Goal: Task Accomplishment & Management: Use online tool/utility

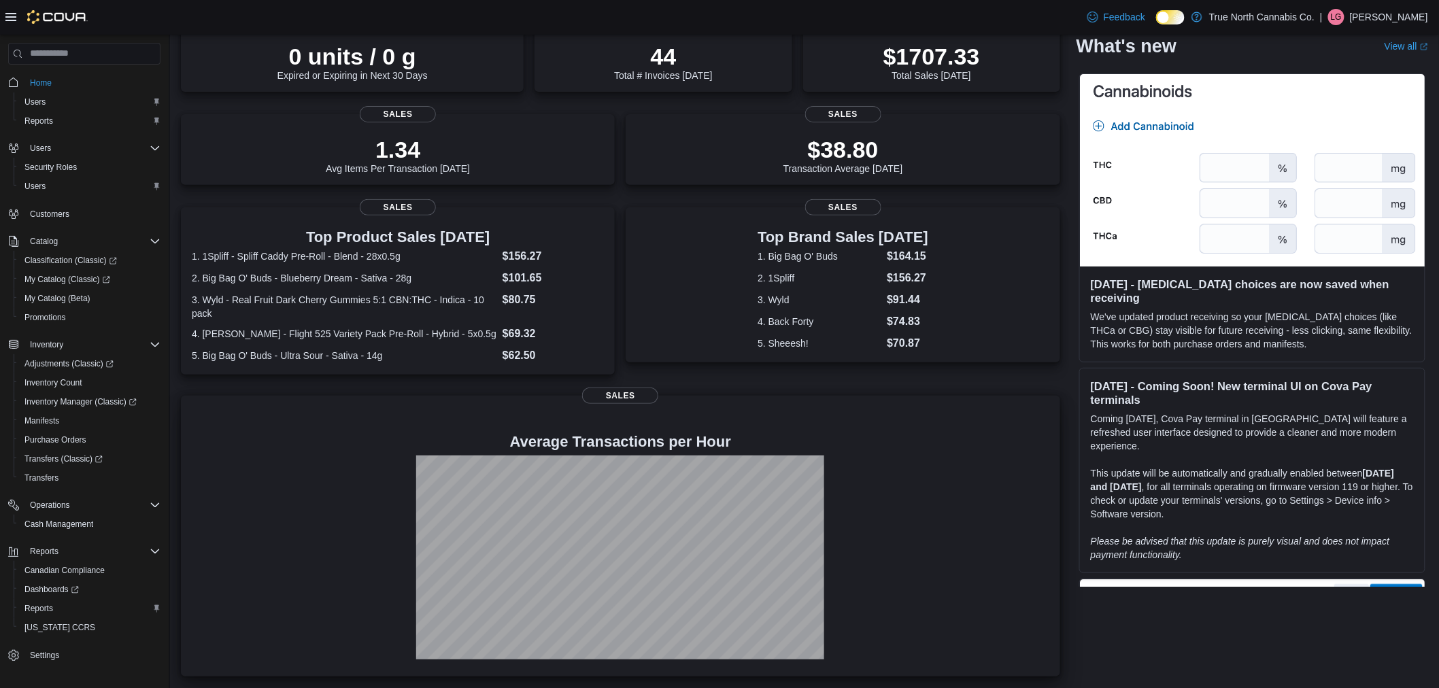
scroll to position [124, 0]
drag, startPoint x: 28, startPoint y: 607, endPoint x: 144, endPoint y: 558, distance: 125.8
click at [28, 607] on span "Reports" at bounding box center [38, 608] width 29 height 11
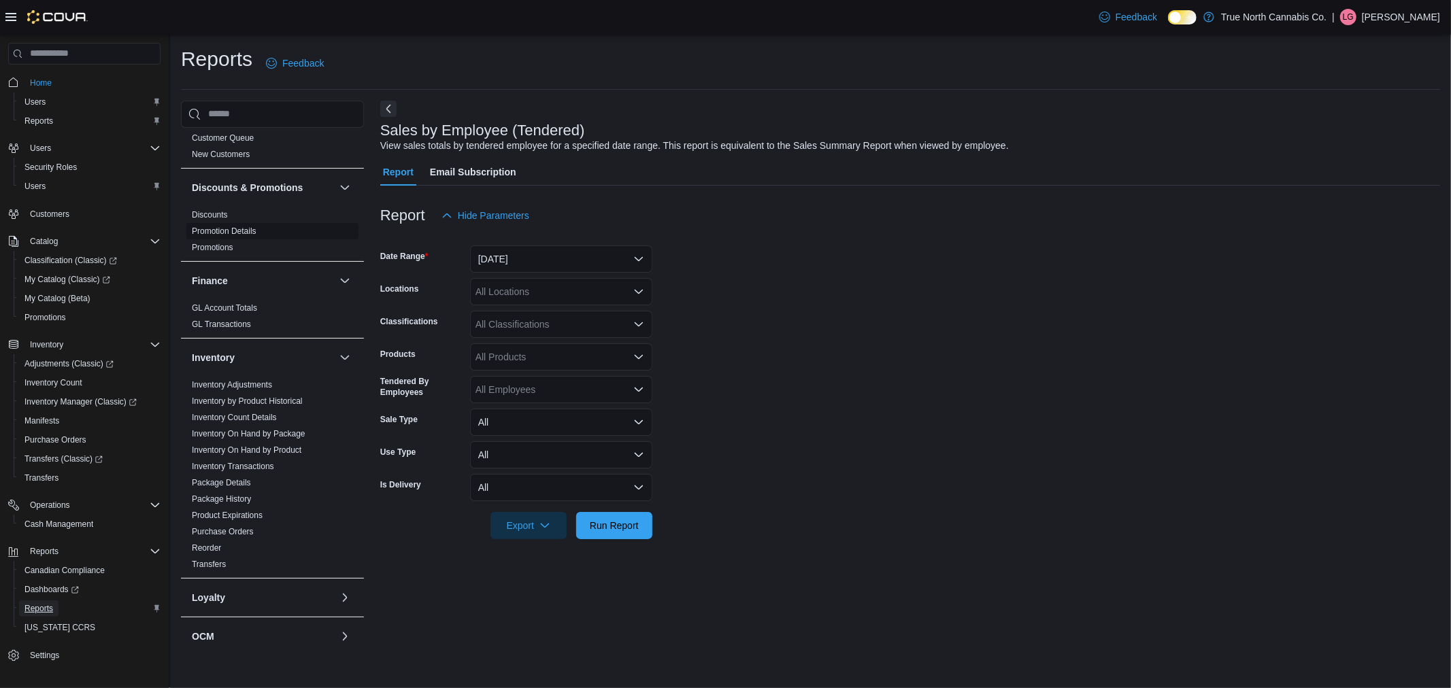
scroll to position [302, 0]
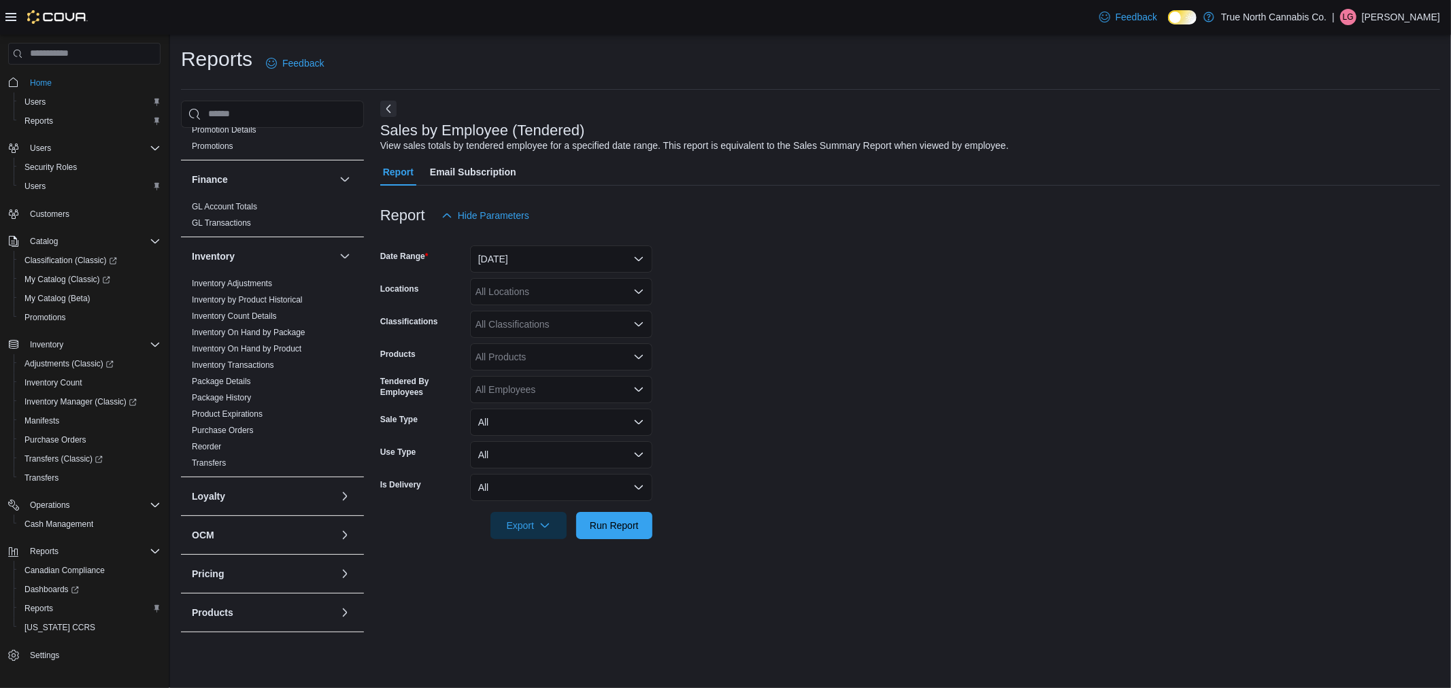
drag, startPoint x: 237, startPoint y: 336, endPoint x: 425, endPoint y: 326, distance: 188.6
click at [237, 336] on link "Inventory On Hand by Package" at bounding box center [249, 333] width 114 height 10
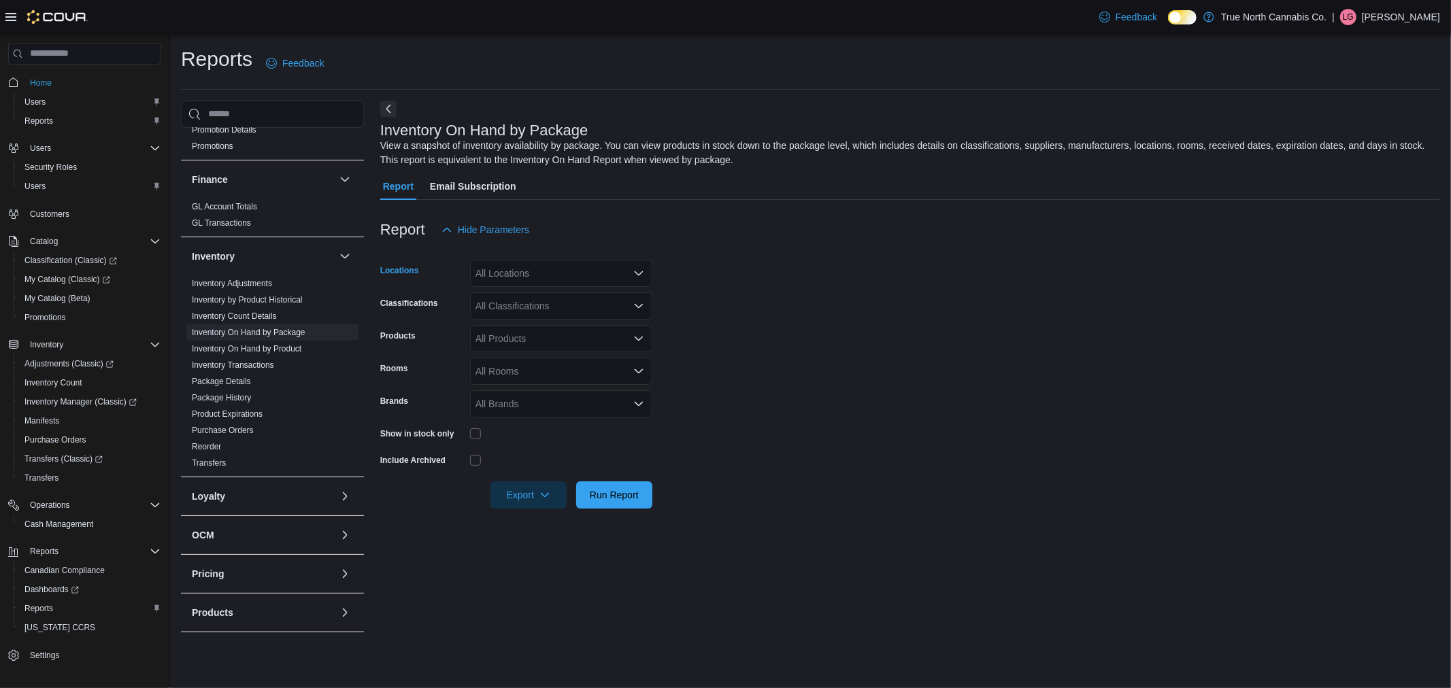
click at [541, 274] on div "All Locations" at bounding box center [561, 273] width 182 height 27
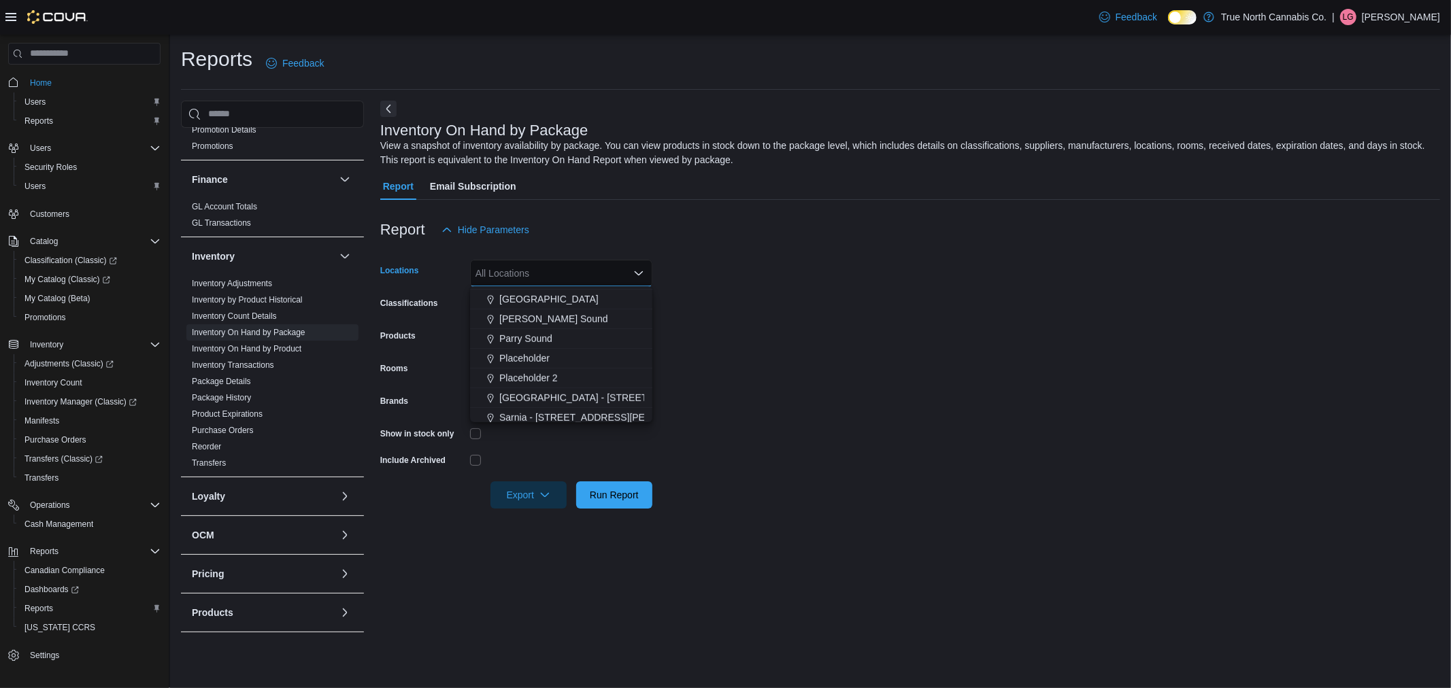
scroll to position [756, 0]
click at [575, 390] on span "Port Colborne - 349 King st" at bounding box center [600, 389] width 202 height 14
click at [832, 392] on form "Locations Port Colborne - 349 King st Combo box. Selected. Port Colborne - 349 …" at bounding box center [910, 375] width 1060 height 265
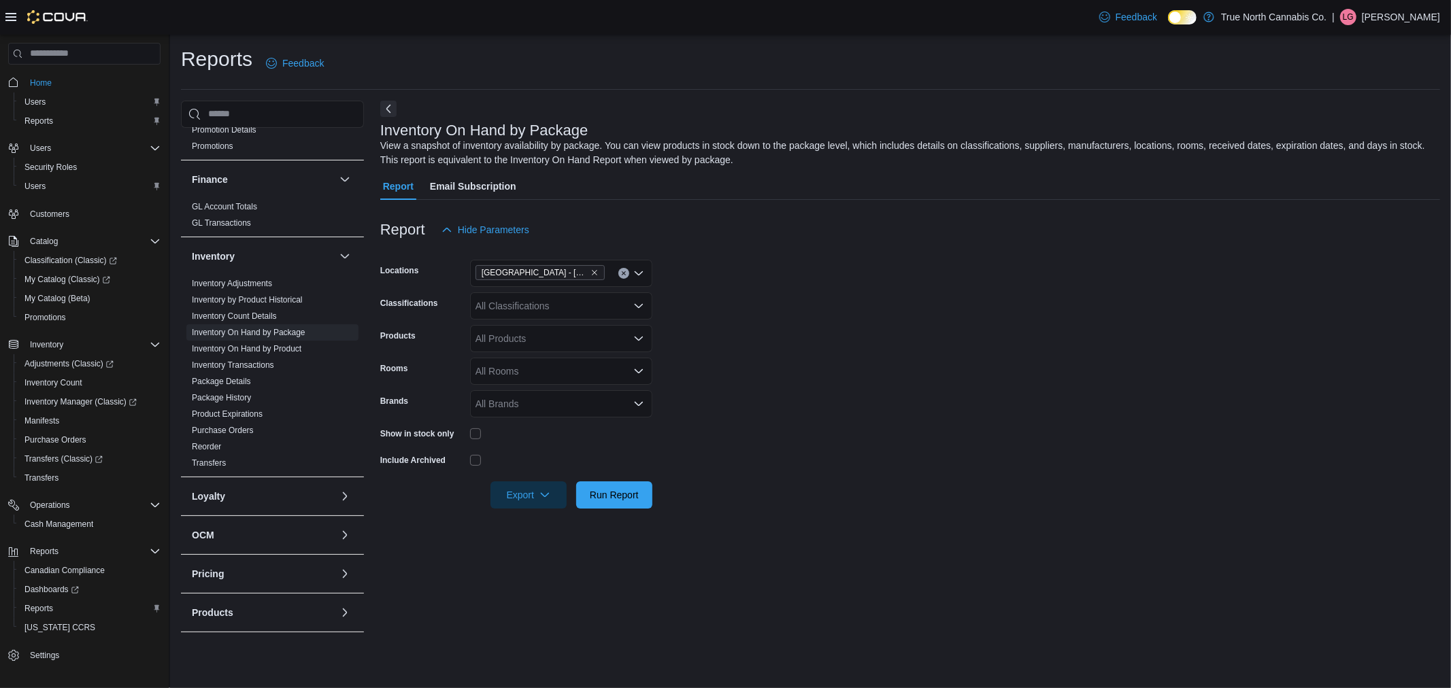
click at [473, 439] on div at bounding box center [561, 433] width 182 height 21
click at [518, 496] on span "Export" at bounding box center [529, 494] width 60 height 27
click at [522, 516] on span "Export to Excel" at bounding box center [530, 521] width 61 height 11
